Goal: Information Seeking & Learning: Learn about a topic

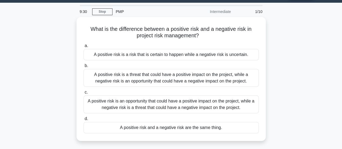
scroll to position [27, 0]
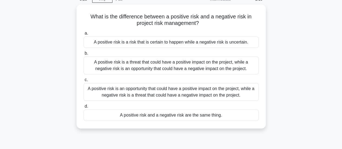
click at [156, 91] on div "A positive risk is an opportunity that could have a positive impact on the proj…" at bounding box center [171, 92] width 175 height 18
click at [84, 82] on input "c. A positive risk is an opportunity that could have a positive impact on the p…" at bounding box center [84, 80] width 0 height 4
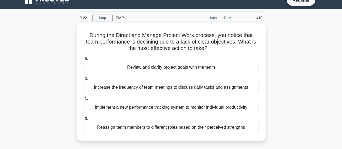
scroll to position [0, 0]
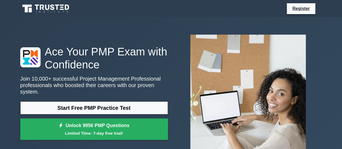
click at [64, 106] on link "Start Free PMP Practice Test" at bounding box center [94, 107] width 148 height 13
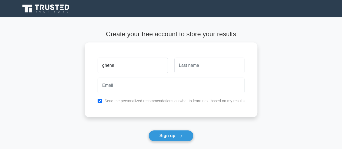
type input "ghena"
click at [205, 64] on input "text" at bounding box center [210, 66] width 70 height 16
type input "shata"
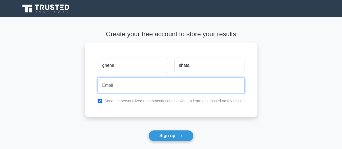
click at [149, 89] on input "email" at bounding box center [171, 86] width 147 height 16
type input "ghena.shata@gmail.com"
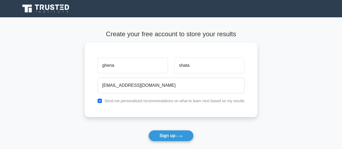
click at [167, 136] on button "Sign up" at bounding box center [171, 135] width 45 height 11
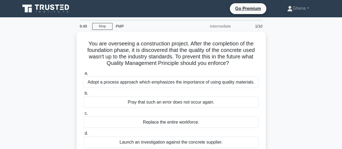
drag, startPoint x: 298, startPoint y: 49, endPoint x: 303, endPoint y: 44, distance: 6.9
click at [303, 51] on div "You are overseeing a construction project. After the completion of the foundati…" at bounding box center [171, 97] width 308 height 130
click at [307, 8] on link "Ghena" at bounding box center [298, 8] width 48 height 11
click at [293, 21] on link "Profile" at bounding box center [296, 21] width 43 height 9
